Goal: Find specific page/section: Find specific page/section

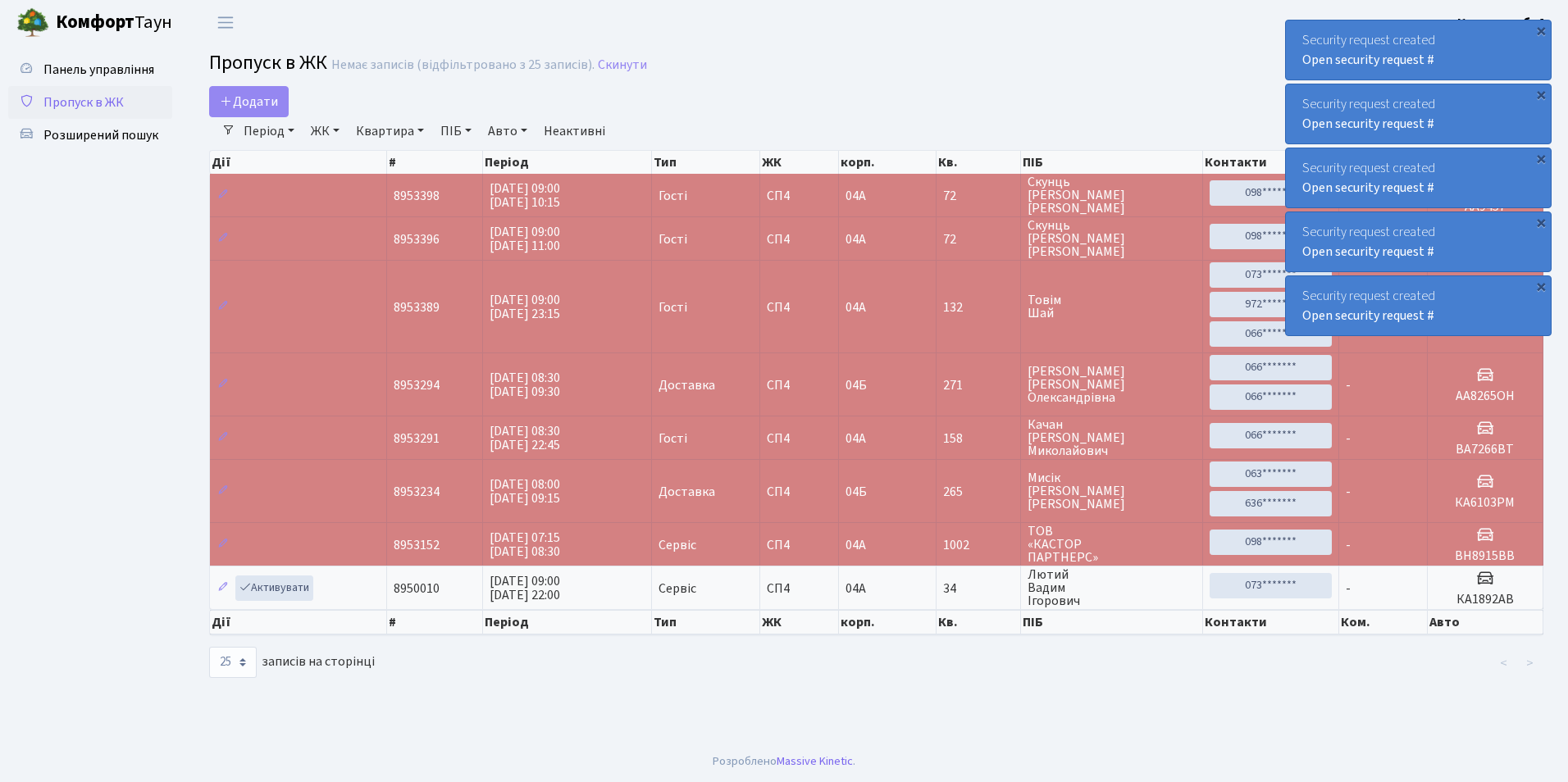
select select "25"
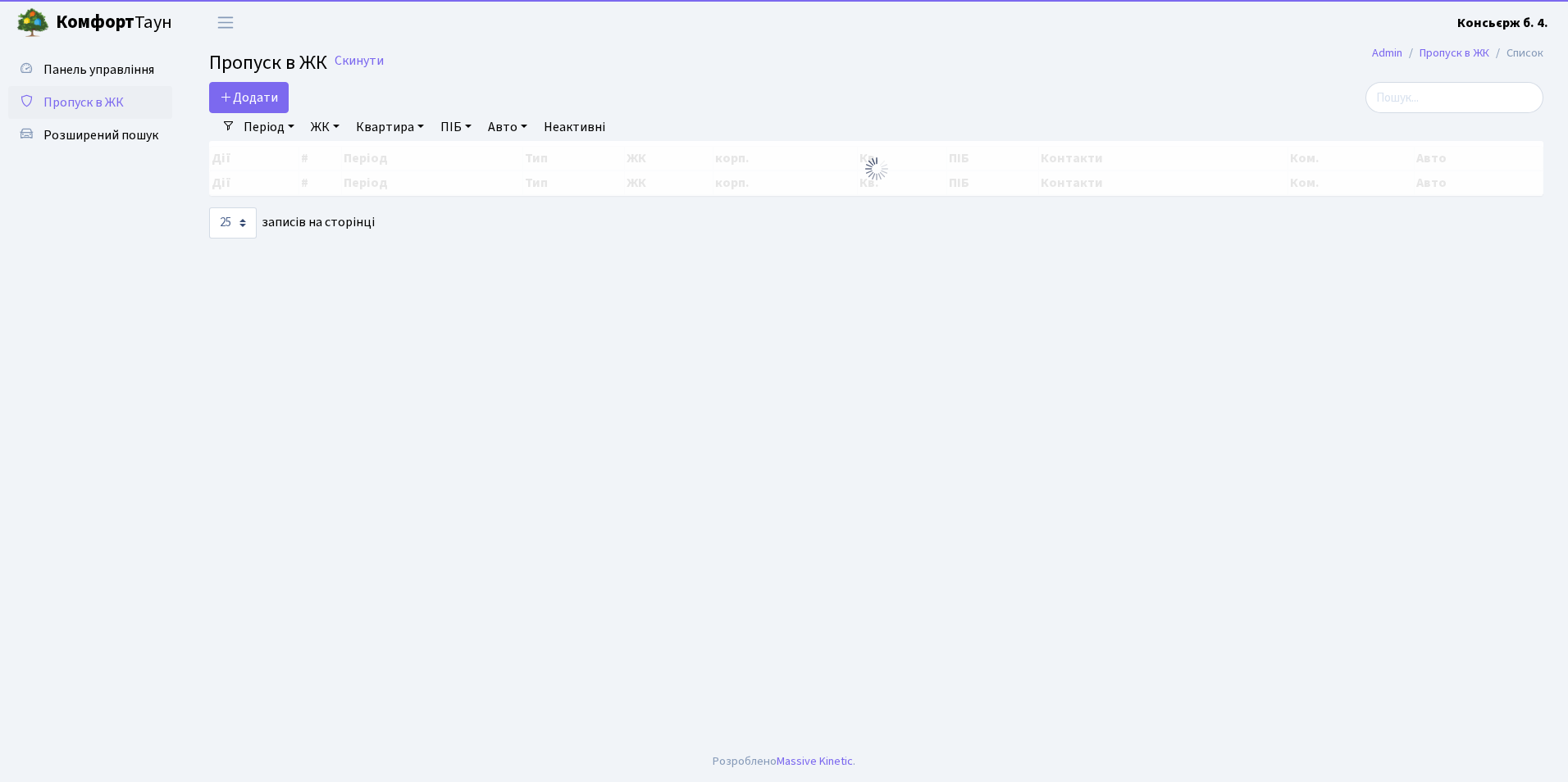
select select "25"
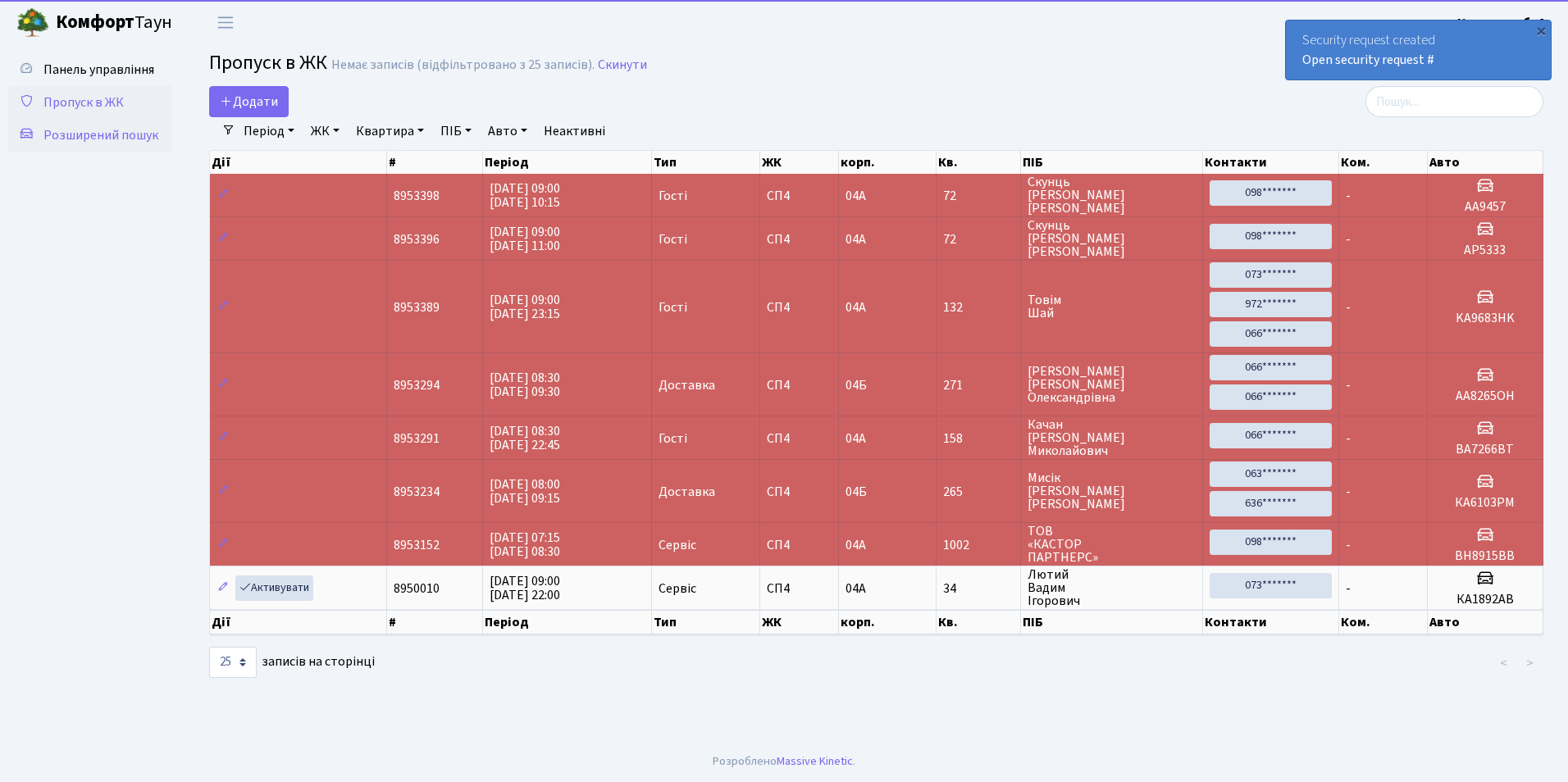
click at [135, 135] on span "Розширений пошук" at bounding box center [101, 135] width 115 height 18
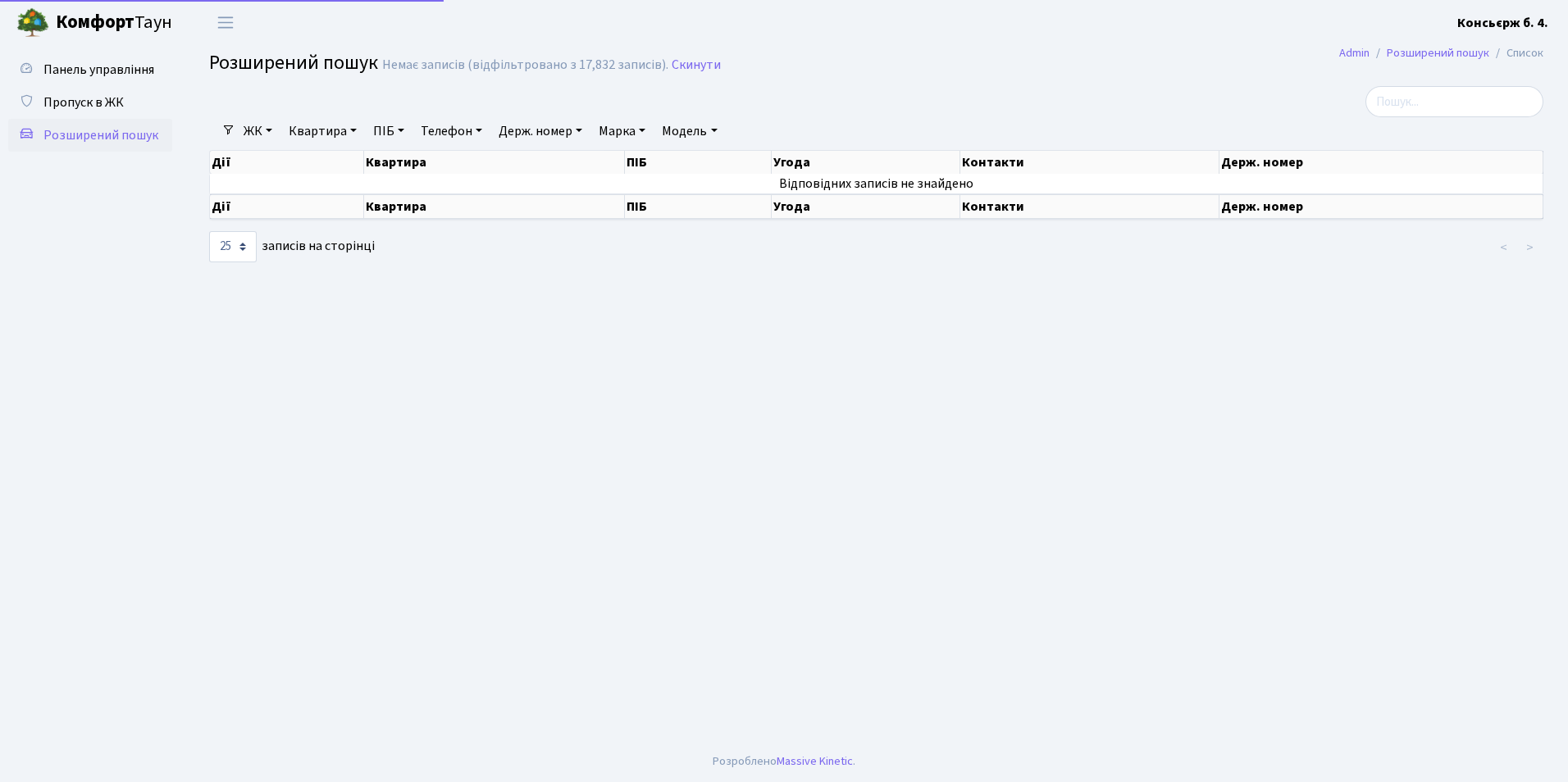
select select "25"
click at [537, 134] on link "Держ. номер" at bounding box center [540, 131] width 97 height 28
type input "2528"
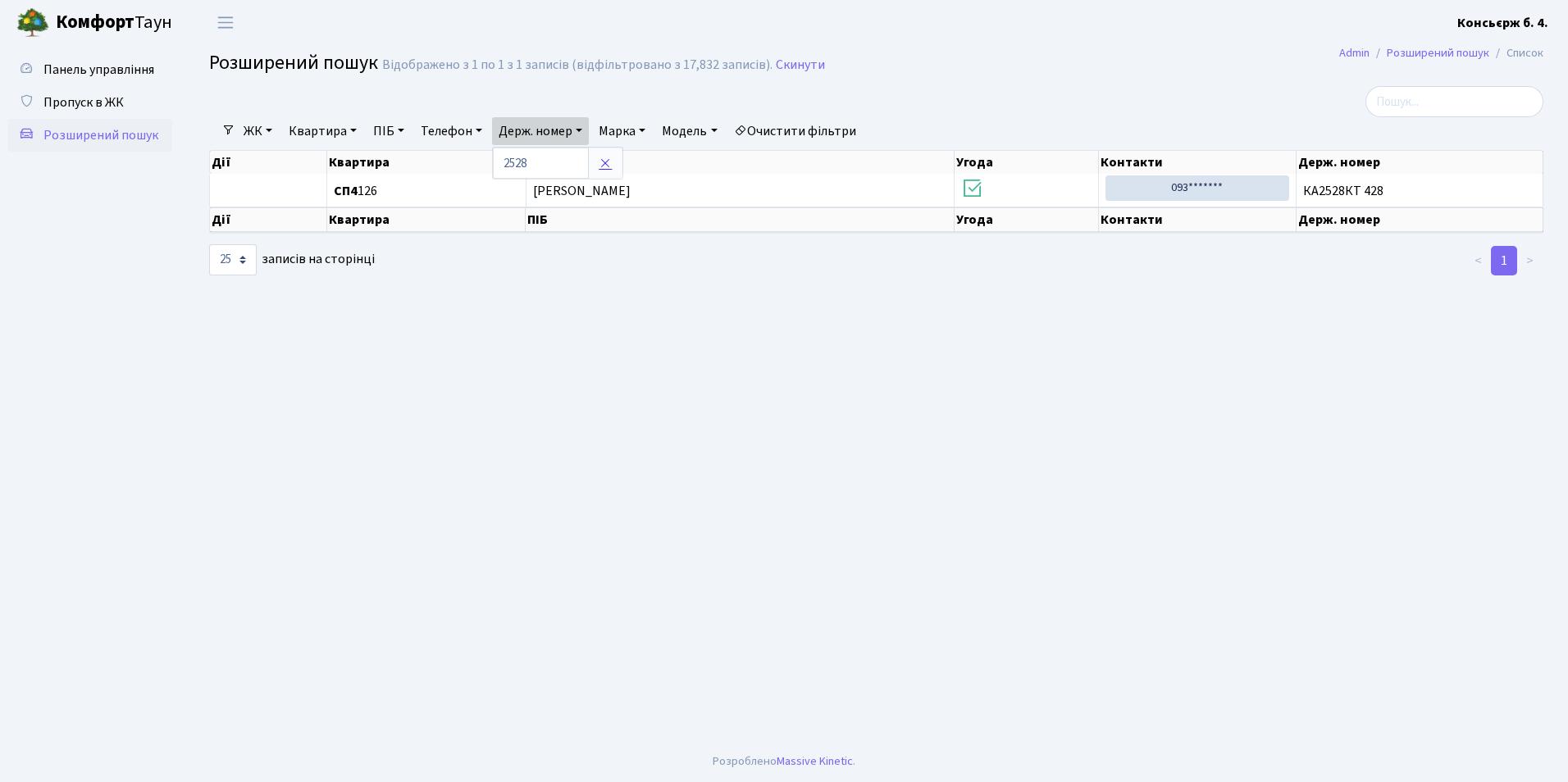
click at [612, 170] on icon at bounding box center [605, 163] width 13 height 13
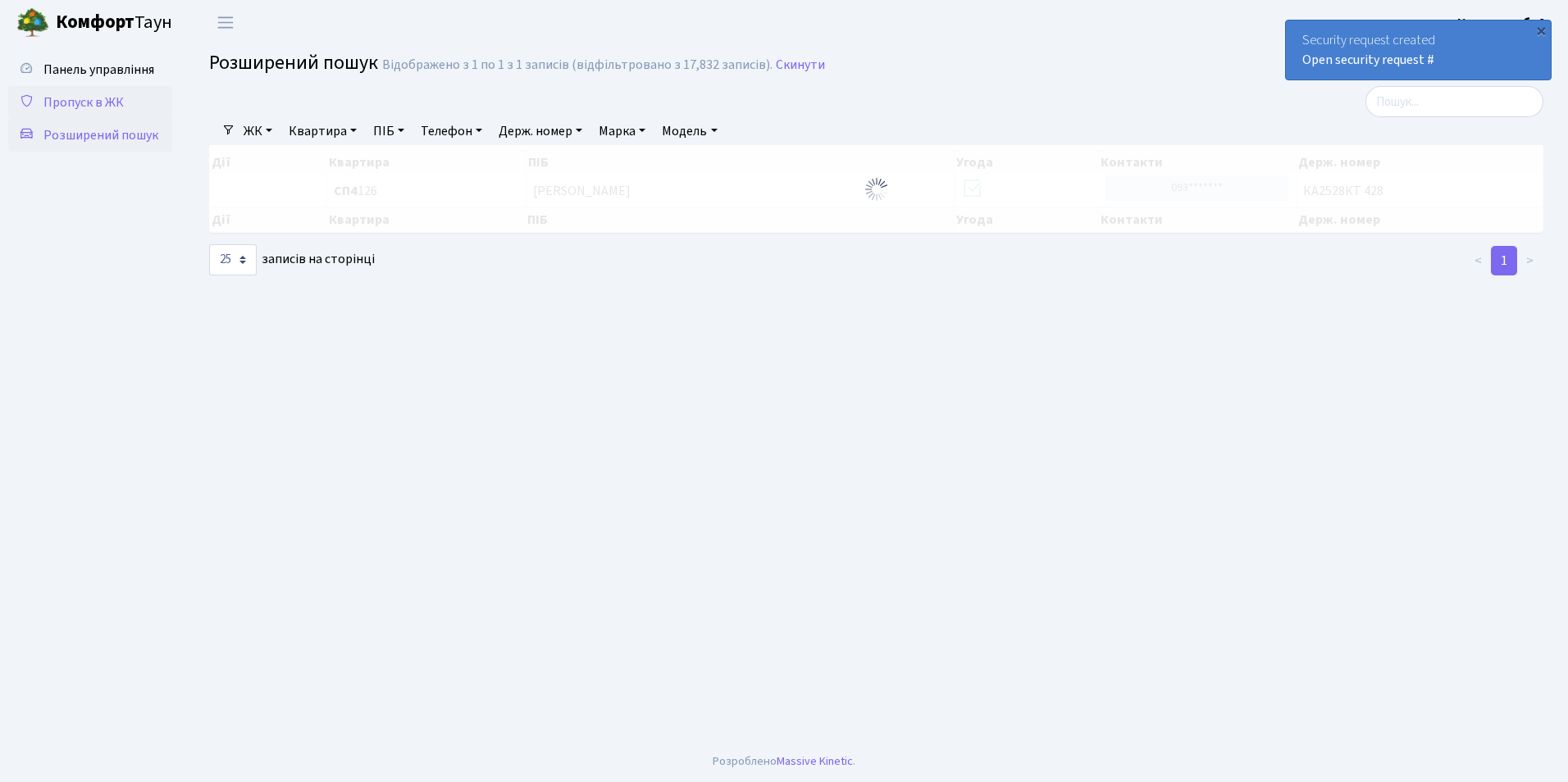
click at [54, 99] on span "Пропуск в ЖК" at bounding box center [83, 102] width 80 height 18
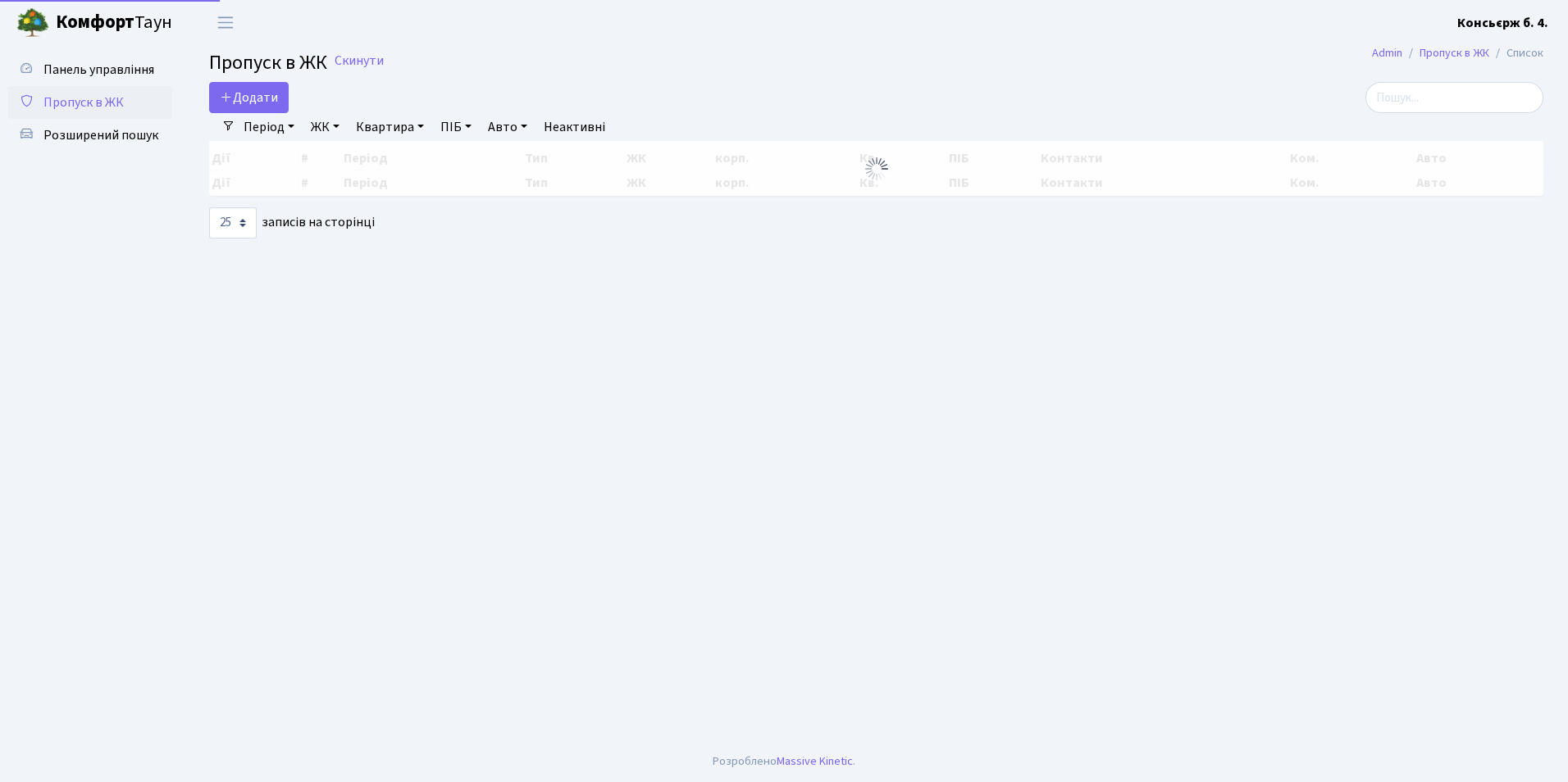
select select "25"
